Goal: Navigation & Orientation: Find specific page/section

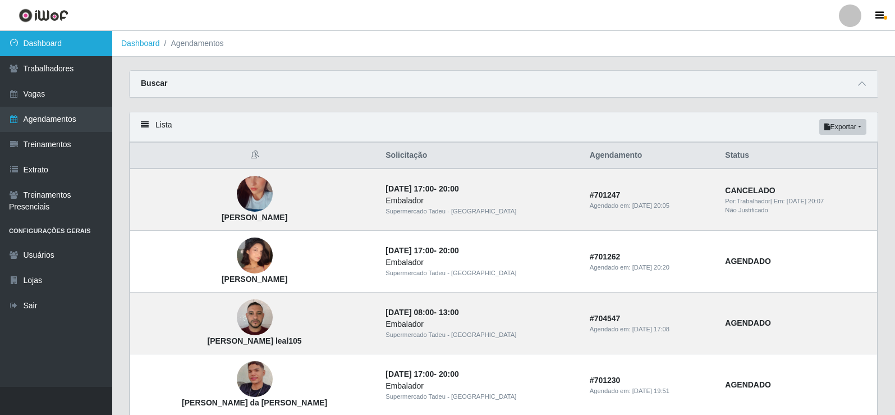
click at [47, 50] on link "Dashboard" at bounding box center [56, 43] width 112 height 25
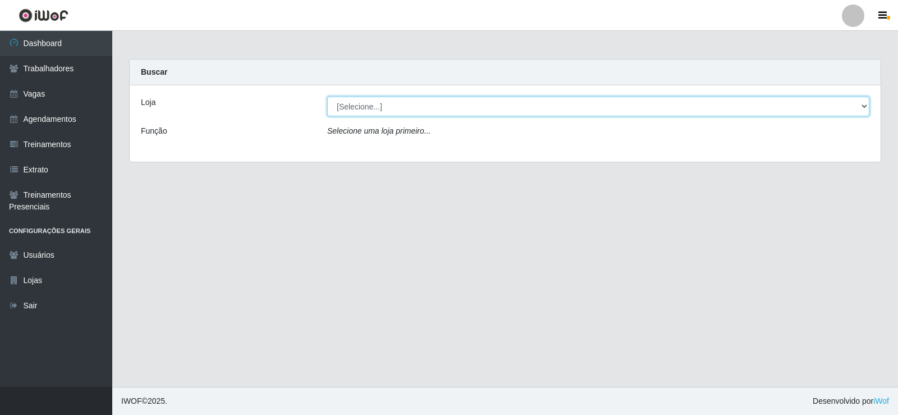
click at [379, 105] on select "[Selecione...] Supermercado Tadeu - [GEOGRAPHIC_DATA]" at bounding box center [598, 107] width 542 height 20
select select "195"
click at [327, 97] on select "[Selecione...] Supermercado Tadeu - [GEOGRAPHIC_DATA]" at bounding box center [598, 107] width 542 height 20
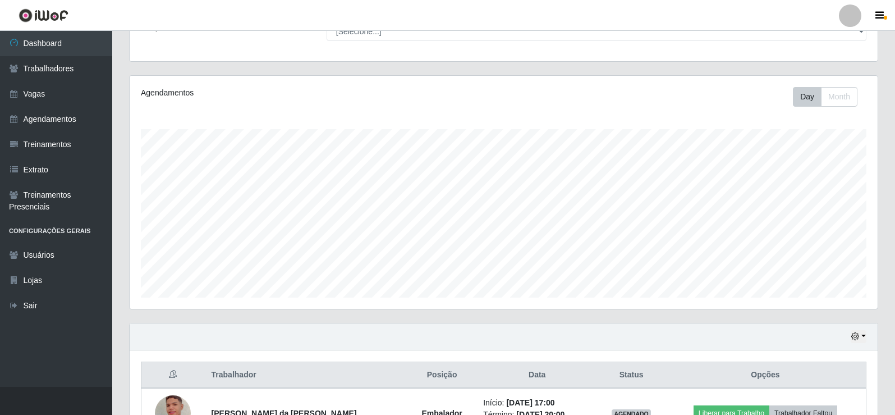
scroll to position [181, 0]
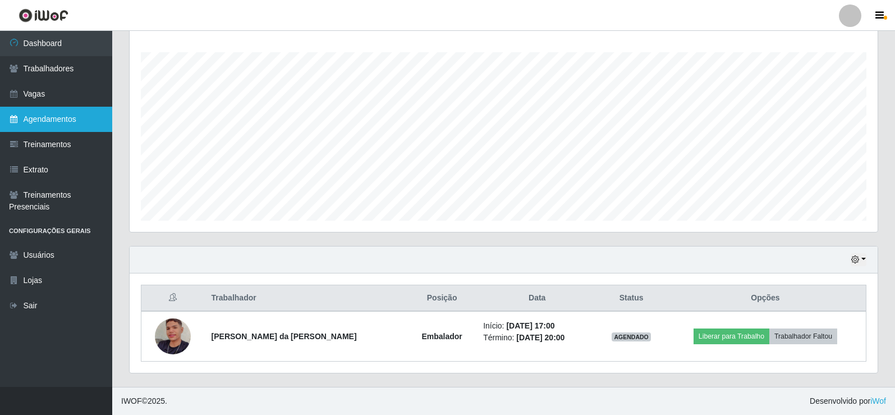
drag, startPoint x: 25, startPoint y: 119, endPoint x: 33, endPoint y: 121, distance: 8.7
click at [26, 119] on link "Agendamentos" at bounding box center [56, 119] width 112 height 25
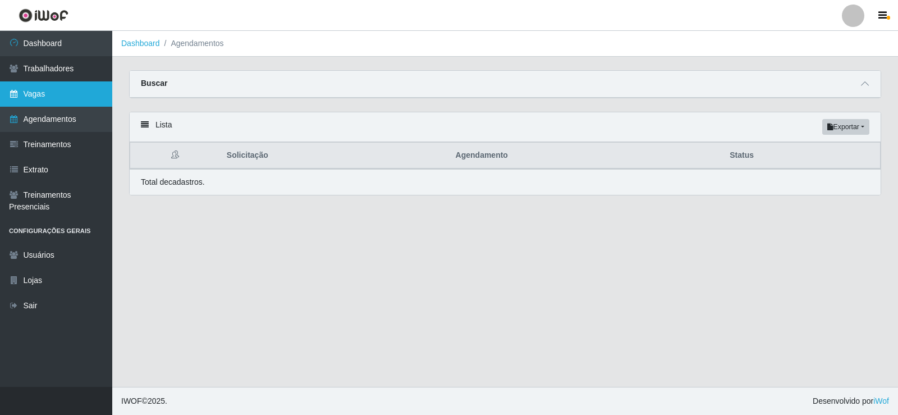
click at [35, 85] on link "Vagas" at bounding box center [56, 93] width 112 height 25
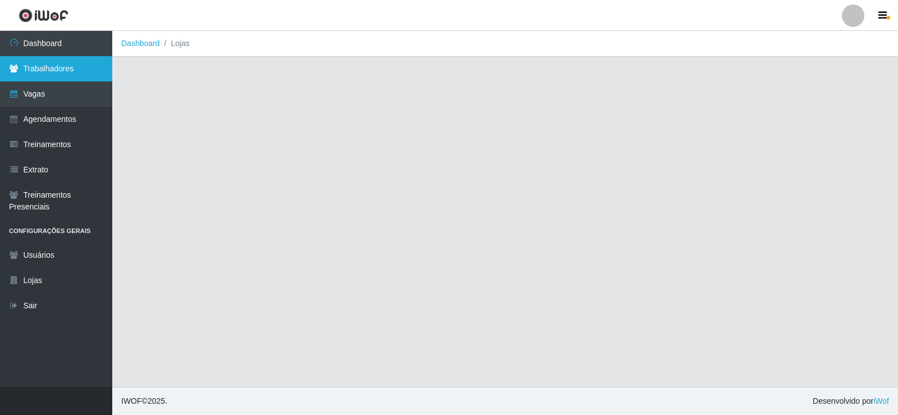
click at [37, 80] on link "Trabalhadores" at bounding box center [56, 68] width 112 height 25
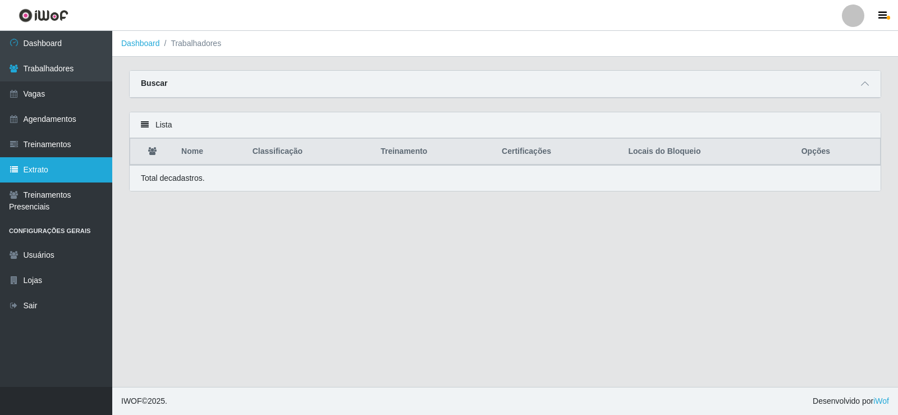
click at [65, 165] on link "Extrato" at bounding box center [56, 169] width 112 height 25
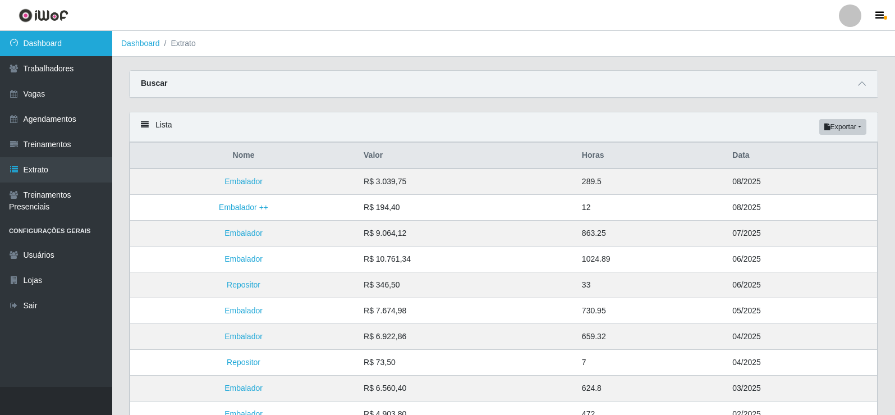
click at [55, 54] on link "Dashboard" at bounding box center [56, 43] width 112 height 25
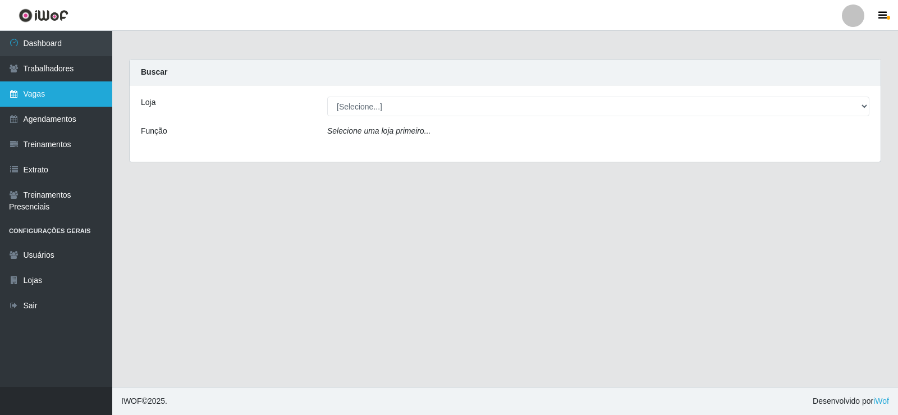
click at [48, 99] on link "Vagas" at bounding box center [56, 93] width 112 height 25
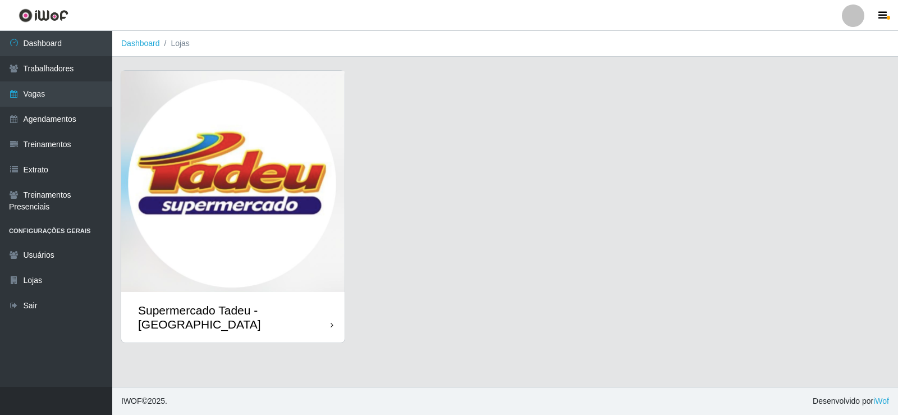
click at [178, 130] on img at bounding box center [232, 181] width 223 height 221
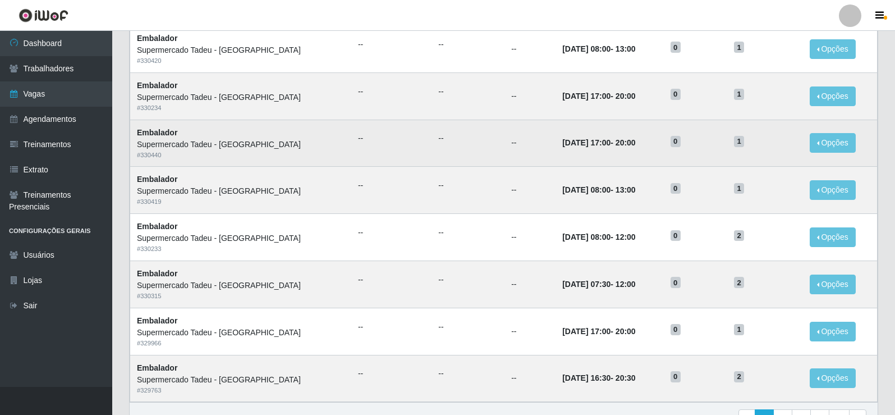
scroll to position [505, 0]
